Goal: Task Accomplishment & Management: Complete application form

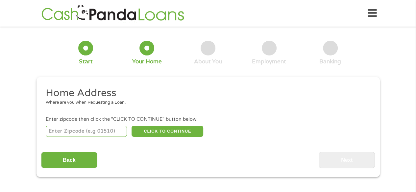
click at [65, 137] on input "number" at bounding box center [86, 131] width 81 height 11
type input "30143"
click at [169, 134] on button "CLICK TO CONTINUE" at bounding box center [168, 131] width 72 height 11
type input "30143"
type input "Jasper"
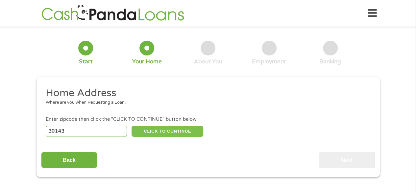
select select "[US_STATE]"
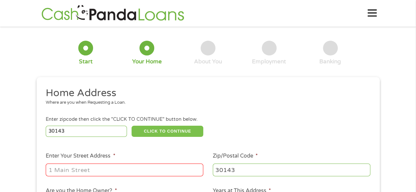
click at [132, 126] on button "CLICK TO CONTINUE" at bounding box center [168, 131] width 72 height 11
click at [81, 173] on input "Enter Your Street Address *" at bounding box center [125, 170] width 158 height 13
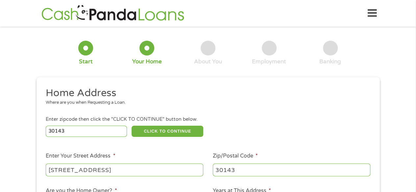
type input "[STREET_ADDRESS]"
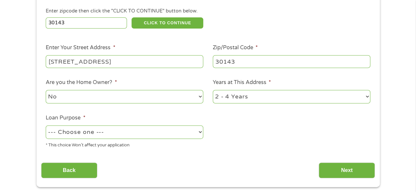
scroll to position [110, 0]
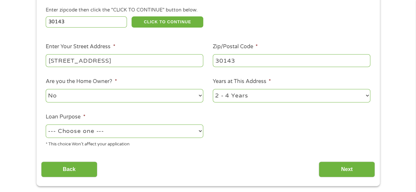
select select "yes"
select select "60months"
select select "paybills"
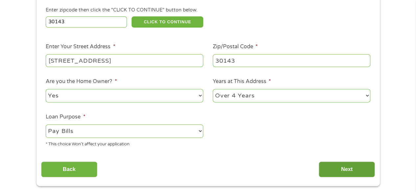
click at [339, 175] on input "Next" at bounding box center [347, 170] width 56 height 16
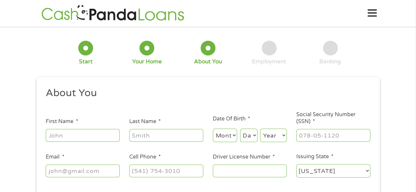
scroll to position [0, 0]
click at [94, 133] on input "First Name *" at bounding box center [83, 135] width 74 height 13
type input "tyla"
type input "[PERSON_NAME]"
select select "8"
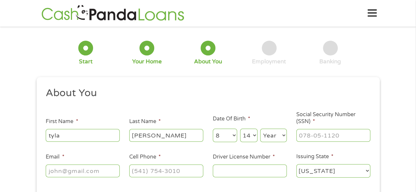
select select "13"
select select "1985"
click at [342, 136] on input "___-__-____" at bounding box center [333, 135] width 74 height 13
type input "422-21-4221"
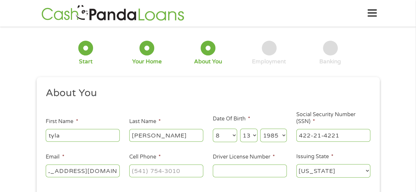
type input "[EMAIL_ADDRESS][DOMAIN_NAME]"
click at [180, 169] on input "Cell Phone *" at bounding box center [166, 171] width 74 height 13
type input "[PHONE_NUMBER]"
click at [247, 172] on input "Driver License Number *" at bounding box center [250, 171] width 74 height 13
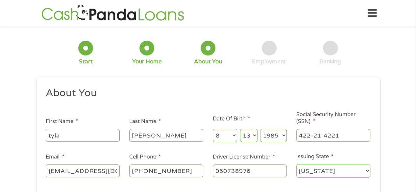
type input "050738976"
click at [334, 172] on select "[US_STATE] [US_STATE] [US_STATE] [US_STATE] [US_STATE] [US_STATE] [US_STATE] [U…" at bounding box center [333, 170] width 74 height 13
click at [321, 172] on select "[US_STATE] [US_STATE] [US_STATE] [US_STATE] [US_STATE] [US_STATE] [US_STATE] [U…" at bounding box center [333, 170] width 74 height 13
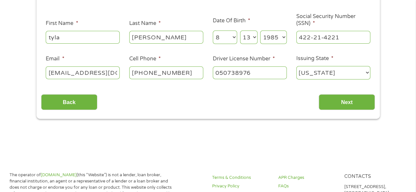
scroll to position [105, 0]
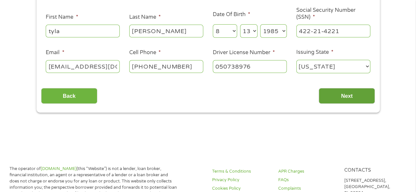
click at [345, 100] on input "Next" at bounding box center [347, 96] width 56 height 16
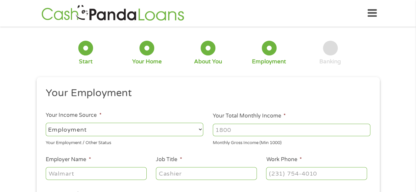
scroll to position [0, 0]
click at [161, 125] on select "--- Choose one --- Employment [DEMOGRAPHIC_DATA] Benefits" at bounding box center [125, 129] width 158 height 13
select select "benefits"
click at [46, 123] on select "--- Choose one --- Employment [DEMOGRAPHIC_DATA] Benefits" at bounding box center [125, 129] width 158 height 13
type input "Other"
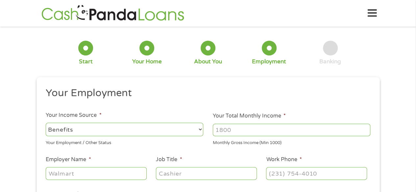
type input "[PHONE_NUMBER]"
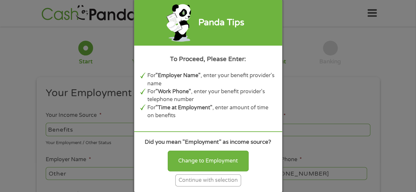
click at [215, 179] on div "Continue with selection" at bounding box center [208, 181] width 66 height 12
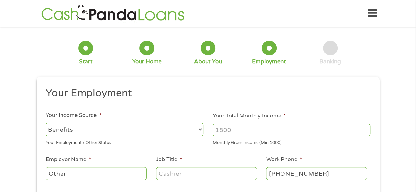
click at [247, 131] on input "Your Total Monthly Income *" at bounding box center [292, 130] width 158 height 13
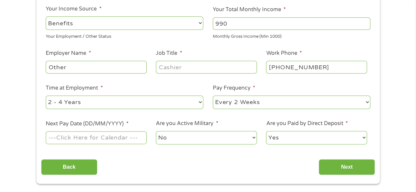
scroll to position [107, 0]
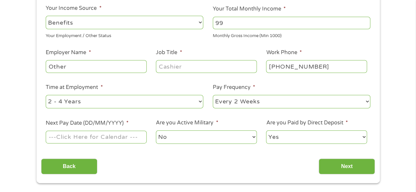
type input "9"
type input "1147.00"
click at [164, 72] on input "Job Title *" at bounding box center [206, 66] width 101 height 13
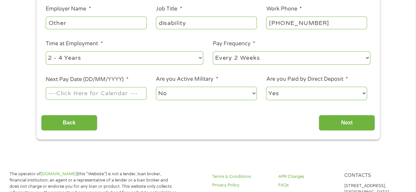
scroll to position [148, 0]
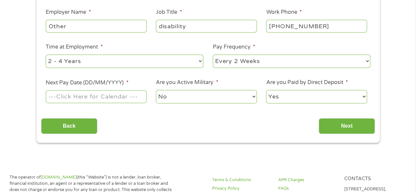
type input "disability"
click at [274, 63] on select "--- Choose one --- Every 2 Weeks Every Week Monthly Semi-Monthly" at bounding box center [292, 61] width 158 height 13
select select "monthly"
click at [213, 55] on select "--- Choose one --- Every 2 Weeks Every Week Monthly Semi-Monthly" at bounding box center [292, 61] width 158 height 13
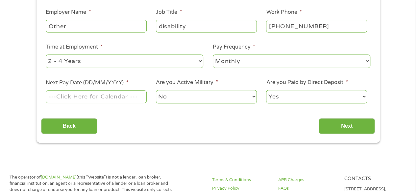
click at [125, 99] on input "Next Pay Date (DD/MM/YYYY) *" at bounding box center [96, 96] width 101 height 13
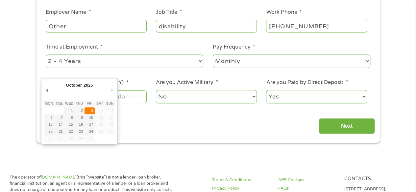
type input "[DATE]"
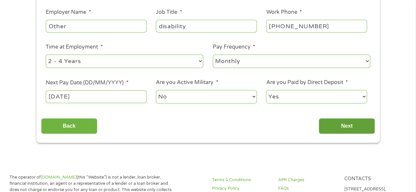
click at [344, 129] on input "Next" at bounding box center [347, 126] width 56 height 16
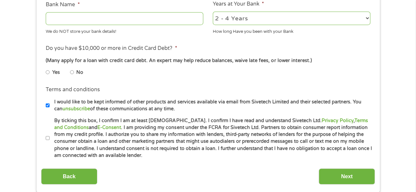
scroll to position [256, 0]
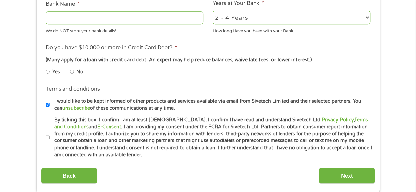
click at [47, 138] on input "By ticking this box, I confirm I am at least [DEMOGRAPHIC_DATA]. I confirm I ha…" at bounding box center [48, 138] width 4 height 11
checkbox input "true"
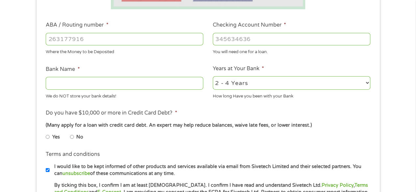
scroll to position [190, 0]
click at [72, 137] on input "No" at bounding box center [72, 137] width 4 height 11
radio input "true"
click at [104, 38] on input "ABA / Routing number *" at bounding box center [125, 39] width 158 height 13
type input "222158376398"
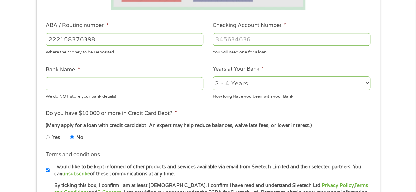
drag, startPoint x: 104, startPoint y: 38, endPoint x: 26, endPoint y: 41, distance: 77.7
click at [26, 41] on div "1 Start 2 Your Home 3 About You 4 Employment 5 Banking 6 This field is hidden w…" at bounding box center [208, 49] width 416 height 417
click at [48, 38] on input "222158376398" at bounding box center [125, 39] width 158 height 13
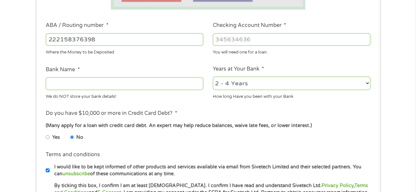
click at [253, 43] on input "Checking Account Number *" at bounding box center [292, 39] width 158 height 13
drag, startPoint x: 253, startPoint y: 43, endPoint x: 233, endPoint y: 40, distance: 19.6
click at [233, 40] on input "Checking Account Number *" at bounding box center [292, 39] width 158 height 13
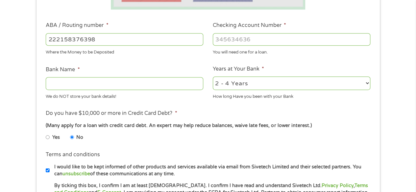
click at [233, 40] on input "Checking Account Number *" at bounding box center [292, 39] width 158 height 13
click at [234, 40] on input "Checking Account Number *" at bounding box center [292, 39] width 158 height 13
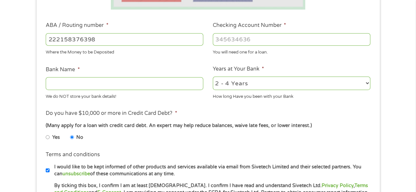
click at [233, 40] on input "Checking Account Number *" at bounding box center [292, 39] width 158 height 13
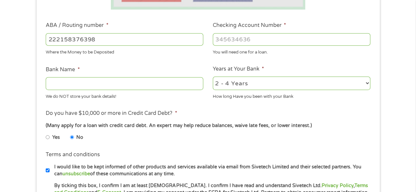
click at [329, 41] on input "Checking Account Number *" at bounding box center [292, 39] width 158 height 13
drag, startPoint x: 247, startPoint y: 81, endPoint x: 258, endPoint y: 38, distance: 44.6
click at [258, 38] on input "Checking Account Number *" at bounding box center [292, 39] width 158 height 13
click at [85, 39] on input "222158376398" at bounding box center [125, 39] width 158 height 13
click at [84, 38] on input "222158376398" at bounding box center [125, 39] width 158 height 13
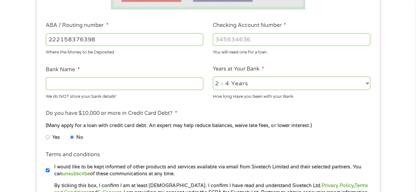
click at [261, 39] on input "Checking Account Number *" at bounding box center [292, 39] width 158 height 13
click at [256, 41] on input "Checking Account Number *" at bounding box center [292, 39] width 158 height 13
drag, startPoint x: 250, startPoint y: 45, endPoint x: 211, endPoint y: 56, distance: 40.2
click at [211, 56] on li "Checking Account Number * You will need one for a loan." at bounding box center [291, 38] width 167 height 34
click at [244, 39] on input "2" at bounding box center [292, 39] width 158 height 13
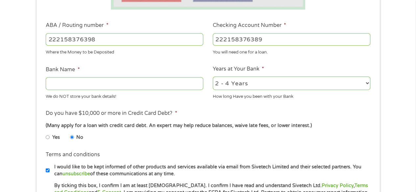
type input "222158376389"
click at [190, 37] on input "222158376398" at bounding box center [125, 39] width 158 height 13
type input "2"
type input "031101279"
type input "THE BANCORP BANK"
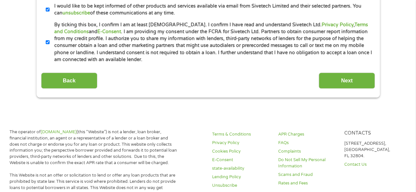
scroll to position [355, 0]
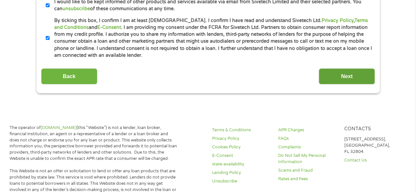
type input "031101279"
click at [355, 74] on input "Next" at bounding box center [347, 76] width 56 height 16
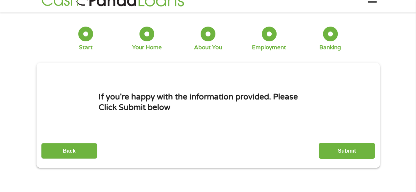
scroll to position [0, 0]
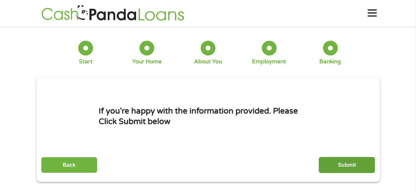
click at [354, 164] on input "Submit" at bounding box center [347, 165] width 56 height 16
